Goal: Information Seeking & Learning: Learn about a topic

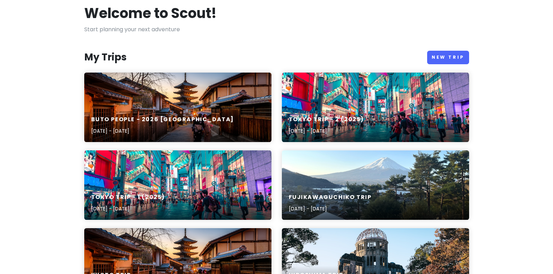
scroll to position [104, 0]
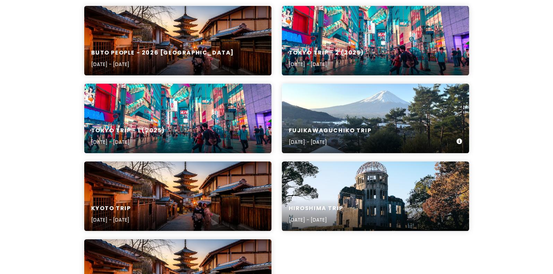
click at [383, 106] on div "Fujikawaguchiko Trip [DATE] - [DATE]" at bounding box center [375, 118] width 187 height 69
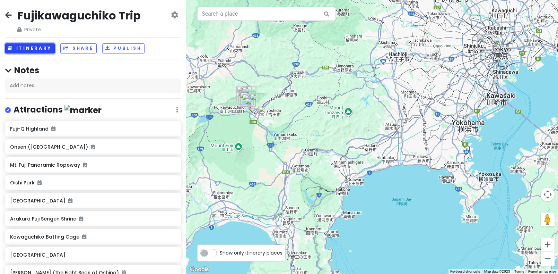
click at [46, 50] on button "Itinerary" at bounding box center [30, 48] width 50 height 10
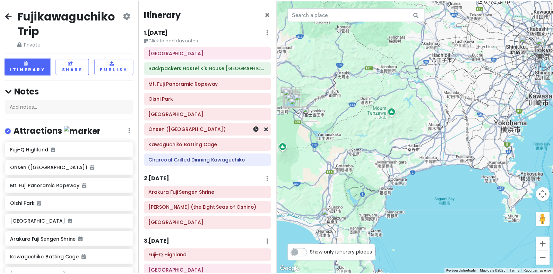
scroll to position [44, 0]
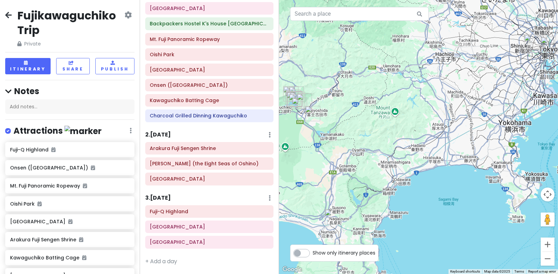
click at [10, 12] on icon at bounding box center [8, 15] width 7 height 6
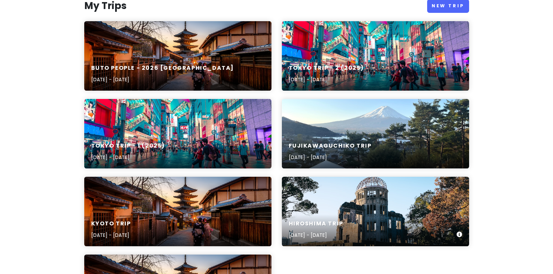
scroll to position [69, 0]
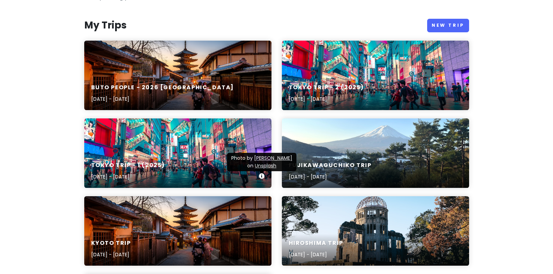
click at [214, 142] on div "Tokyo Trip - 1 (2025) [DATE] - [DATE]" at bounding box center [177, 152] width 187 height 69
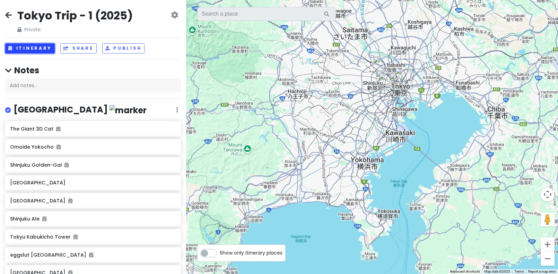
click at [41, 52] on button "Itinerary" at bounding box center [30, 48] width 50 height 10
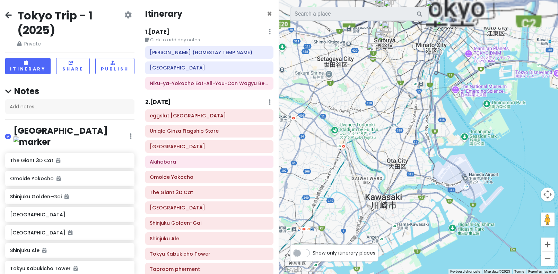
drag, startPoint x: 459, startPoint y: 117, endPoint x: 452, endPoint y: 162, distance: 45.7
click at [452, 162] on div at bounding box center [418, 137] width 279 height 274
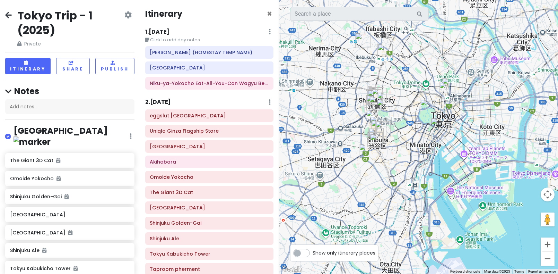
drag, startPoint x: 455, startPoint y: 174, endPoint x: 455, endPoint y: 179, distance: 4.2
click at [455, 179] on div at bounding box center [418, 137] width 279 height 274
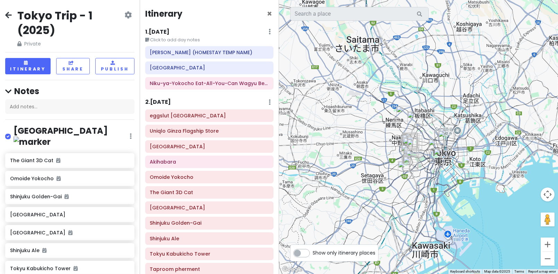
drag, startPoint x: 474, startPoint y: 94, endPoint x: 468, endPoint y: 98, distance: 7.5
click at [468, 98] on div at bounding box center [418, 137] width 279 height 274
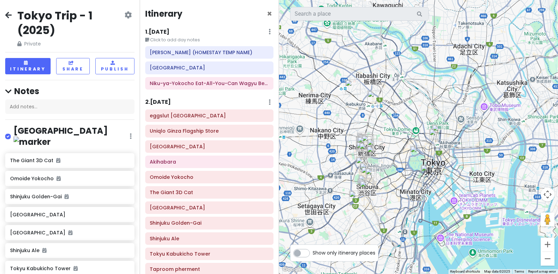
drag, startPoint x: 451, startPoint y: 127, endPoint x: 462, endPoint y: 102, distance: 27.2
click at [462, 102] on div at bounding box center [418, 137] width 279 height 274
